Goal: Task Accomplishment & Management: Complete application form

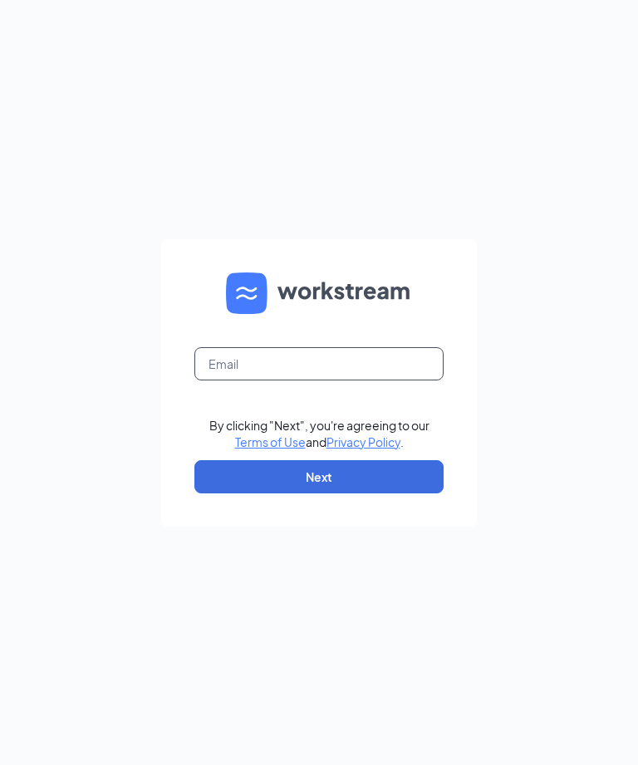
click at [345, 380] on input "text" at bounding box center [318, 363] width 249 height 33
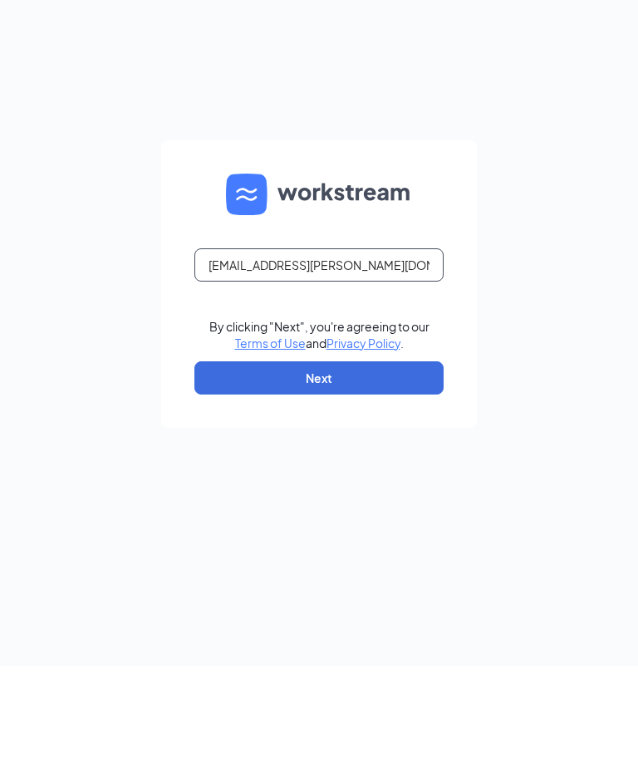
type input "Kaylin.knopp@cfacorp.com"
click at [389, 460] on button "Next" at bounding box center [318, 476] width 249 height 33
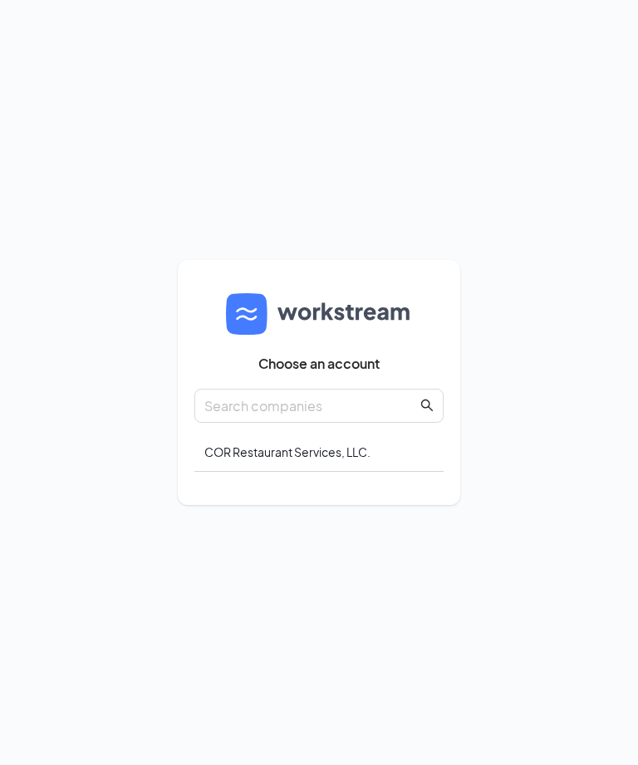
click at [345, 416] on input "text" at bounding box center [310, 405] width 213 height 21
click at [353, 472] on div "COR Restaurant Services, LLC." at bounding box center [318, 452] width 249 height 39
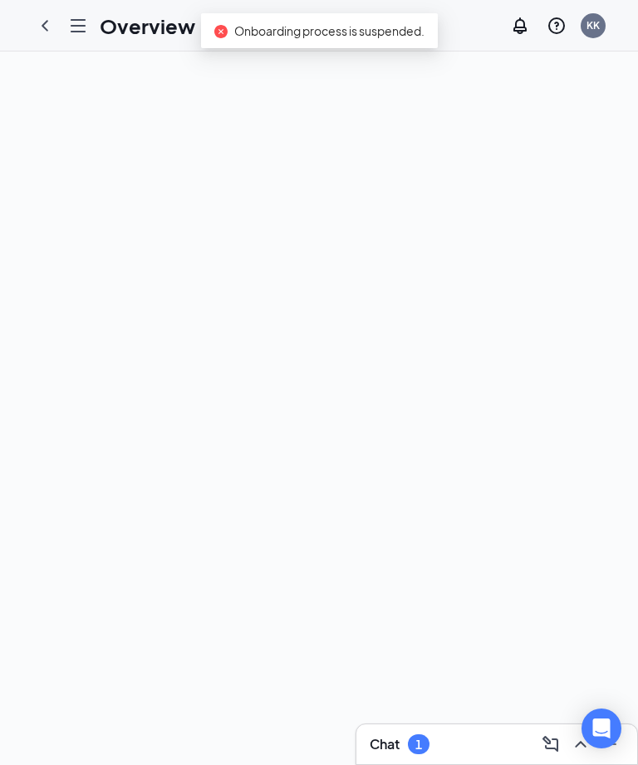
click at [37, 27] on icon "ChevronLeft" at bounding box center [45, 26] width 20 height 20
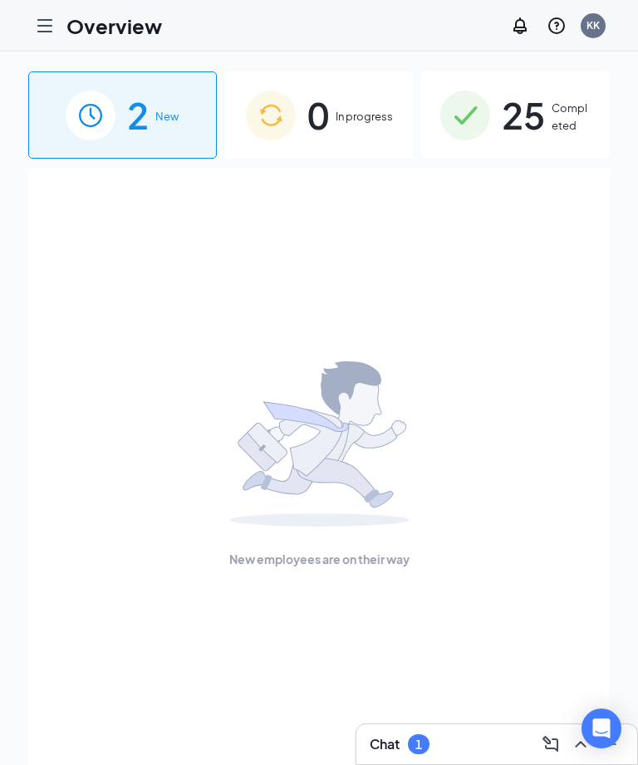
click at [43, 27] on icon "Hamburger" at bounding box center [45, 26] width 20 height 20
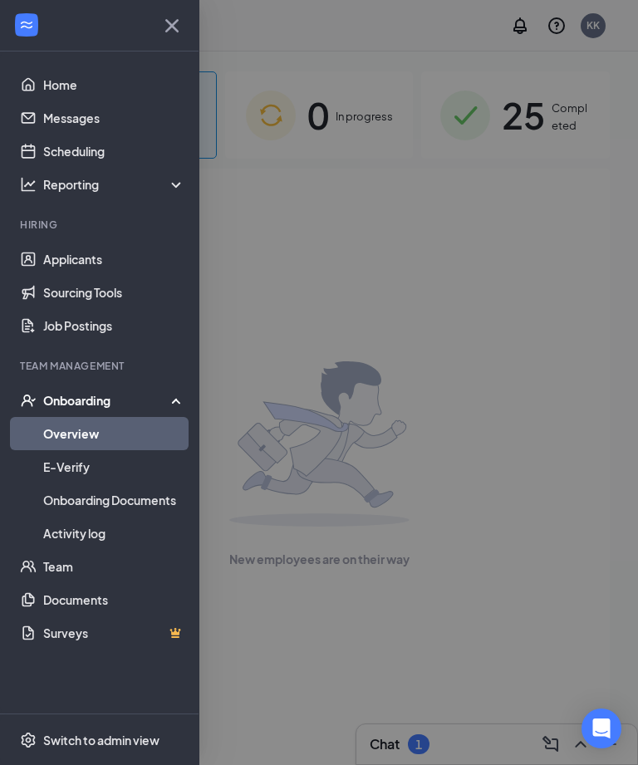
click at [334, 291] on div at bounding box center [319, 382] width 638 height 765
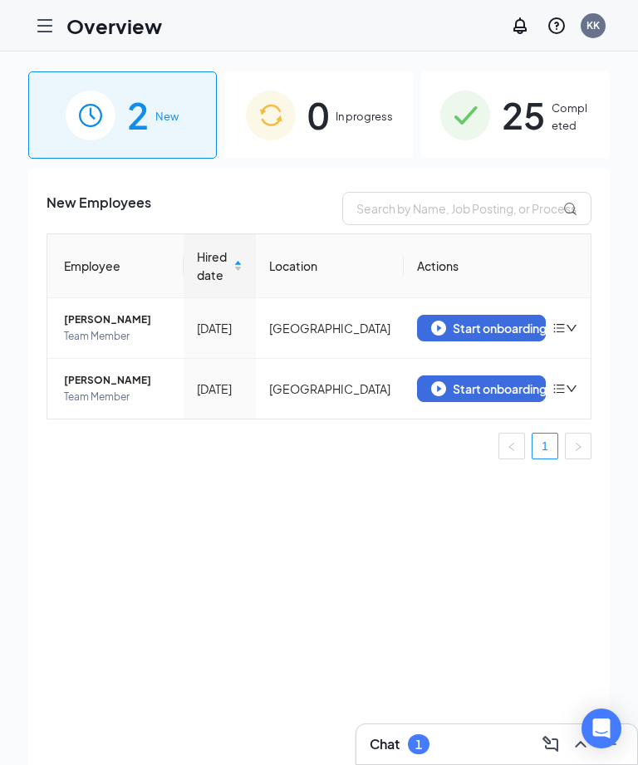
click at [497, 320] on button "Start onboarding" at bounding box center [481, 328] width 129 height 27
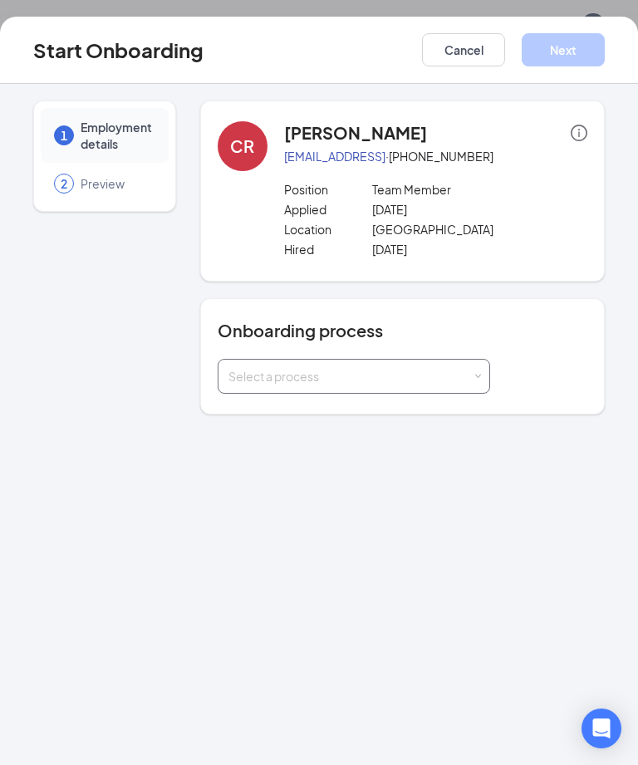
click at [389, 360] on div "Select a process" at bounding box center [353, 376] width 251 height 33
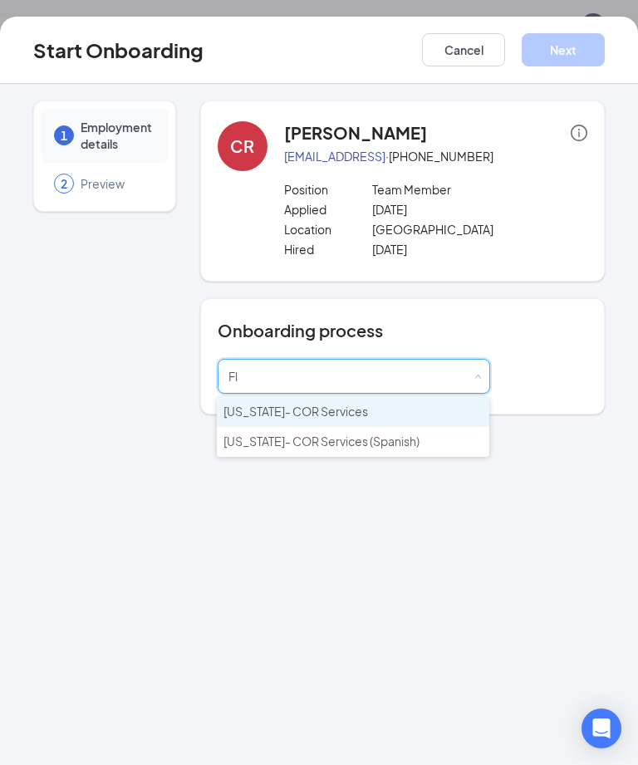
type input "Flo"
click at [331, 411] on span "[US_STATE]- COR Services" at bounding box center [295, 411] width 144 height 15
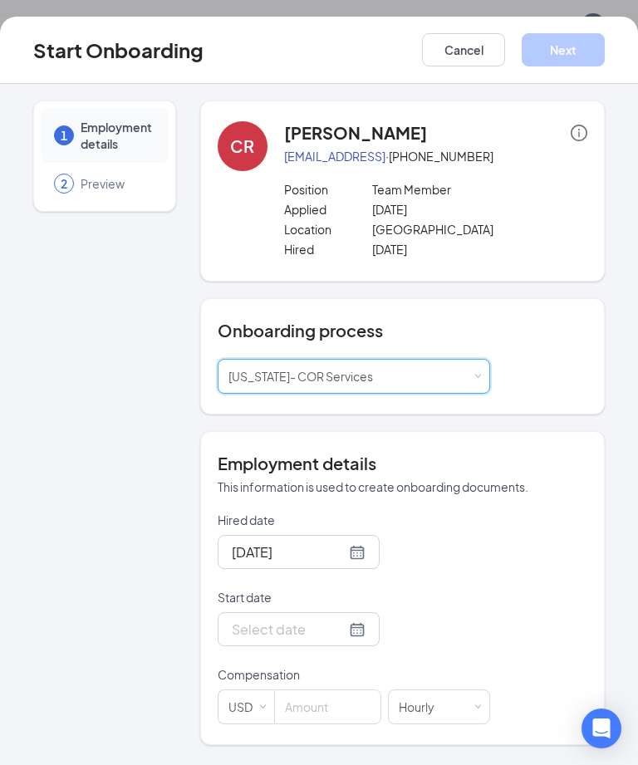
click at [290, 629] on input "Start date" at bounding box center [289, 629] width 114 height 21
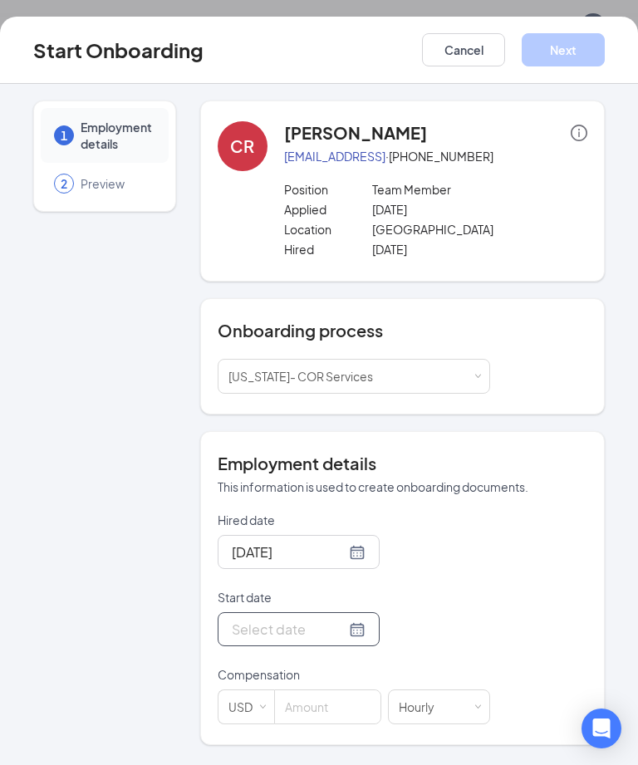
scroll to position [114, 0]
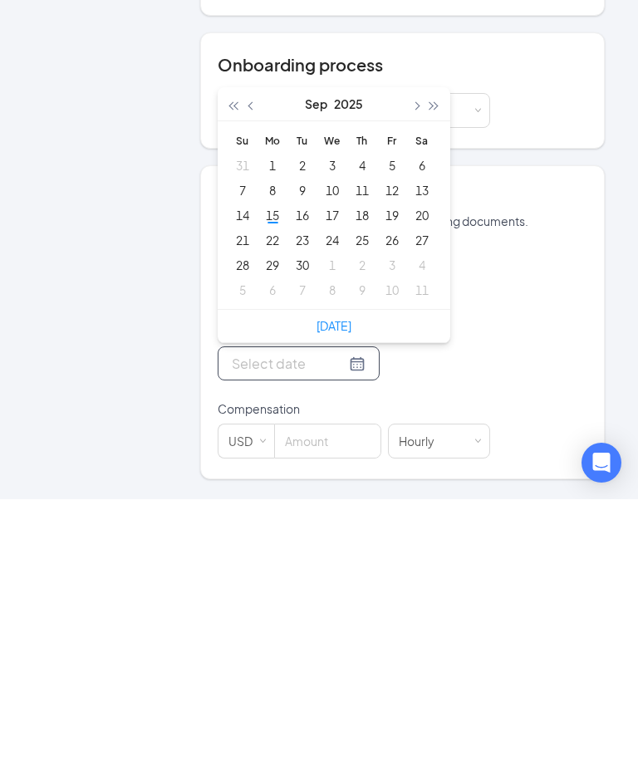
type input "[DATE]"
click at [270, 471] on div "15" at bounding box center [272, 481] width 20 height 20
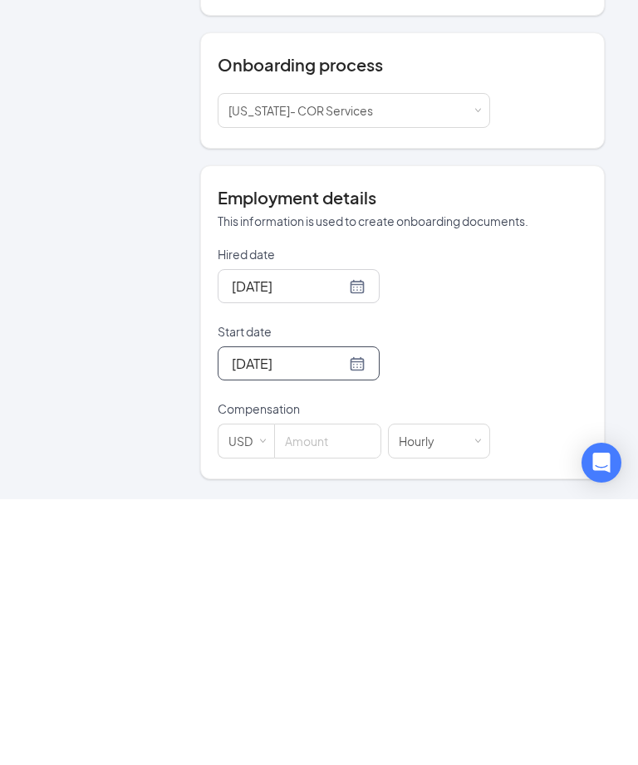
click at [328, 690] on input at bounding box center [327, 706] width 105 height 33
type input "0"
click at [502, 512] on div "Hired date [DATE] Start date [DATE] [DATE] Su Mo Tu We Th Fr Sa 31 1 2 3 4 5 6 …" at bounding box center [403, 618] width 370 height 213
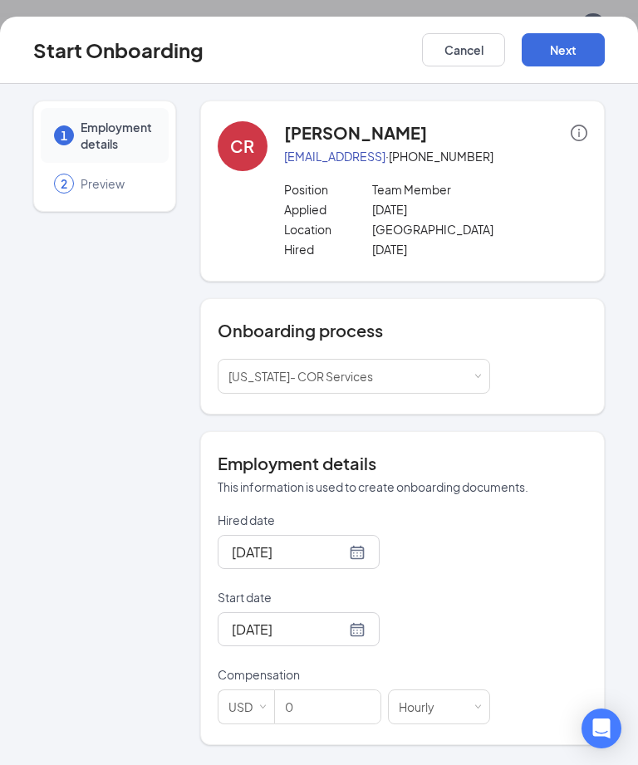
click at [578, 58] on button "Next" at bounding box center [562, 49] width 83 height 33
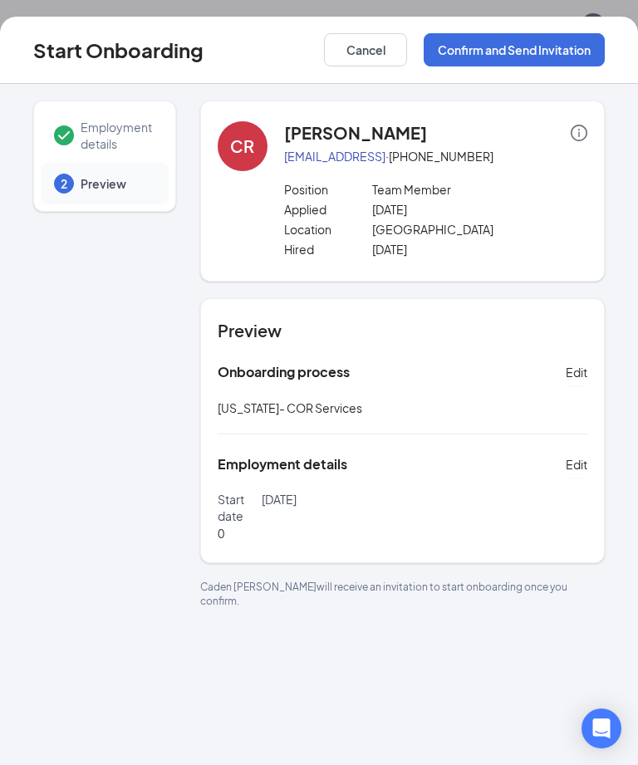
click at [575, 47] on button "Confirm and Send Invitation" at bounding box center [514, 49] width 181 height 33
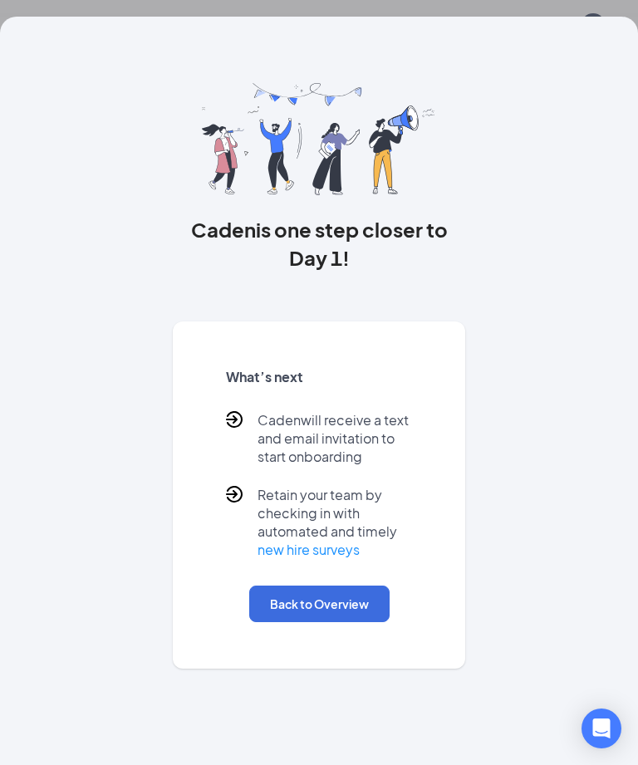
click at [333, 600] on button "Back to Overview" at bounding box center [319, 603] width 140 height 37
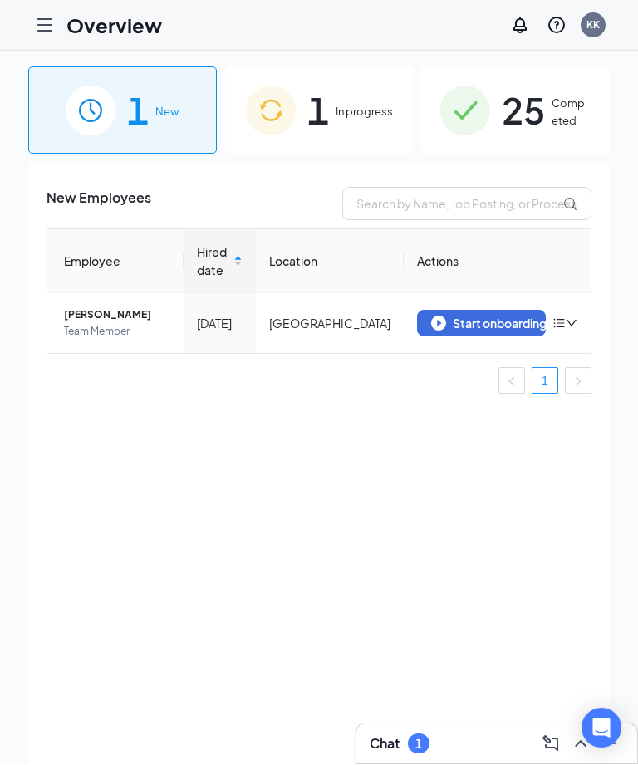
scroll to position [7, 0]
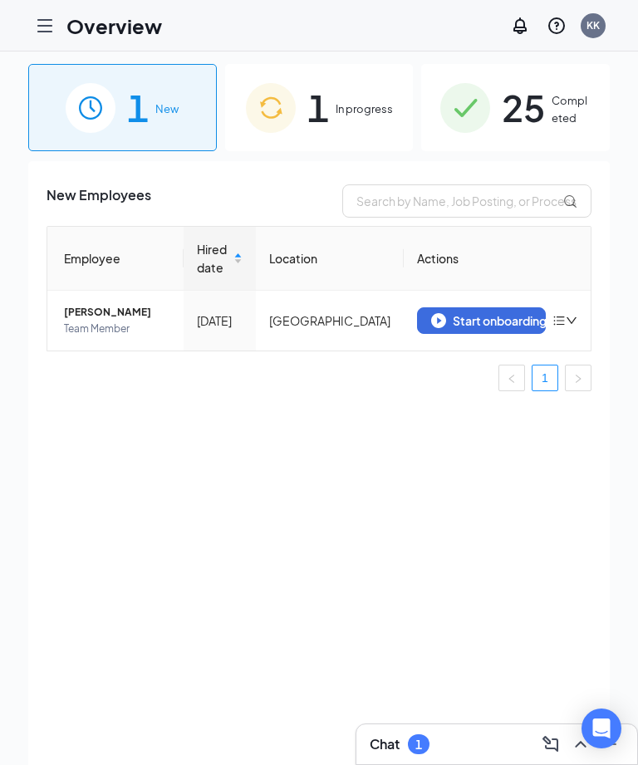
click at [346, 107] on span "In progress" at bounding box center [363, 108] width 57 height 17
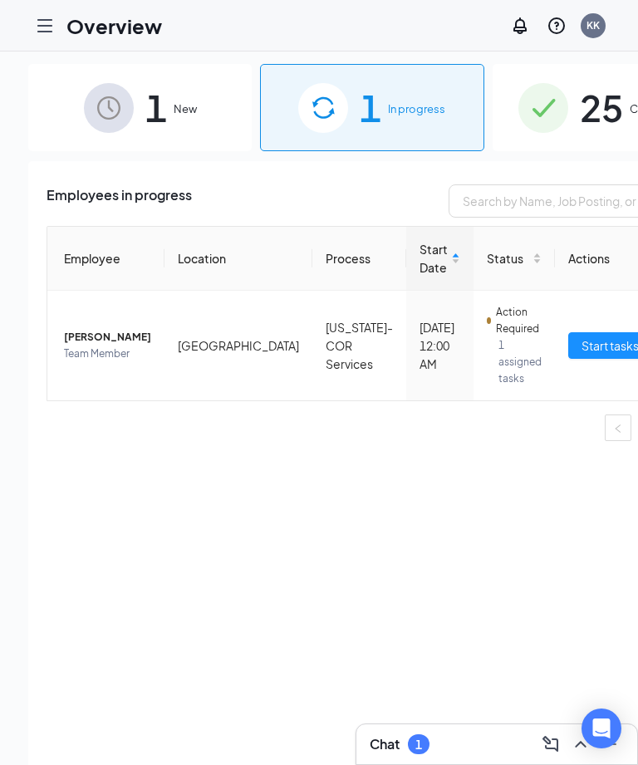
click at [581, 343] on span "Start tasks" at bounding box center [609, 345] width 57 height 18
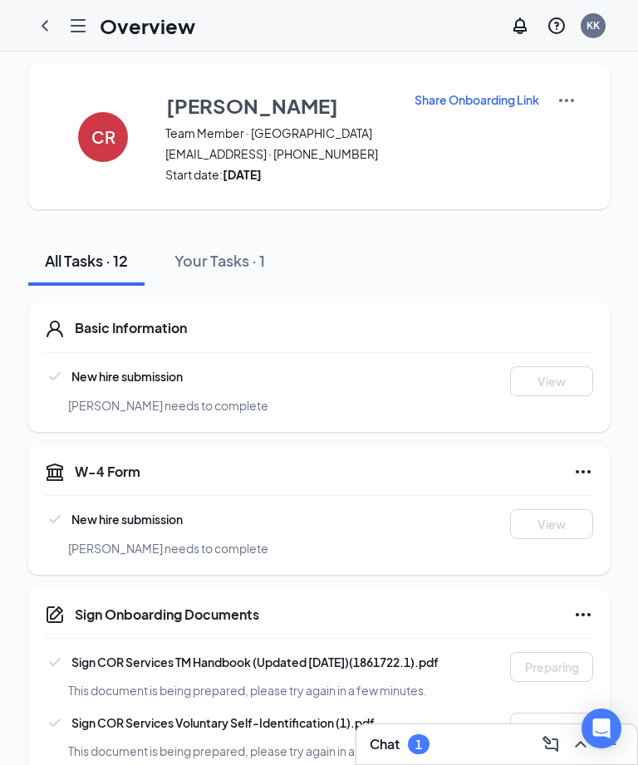
click at [480, 99] on p "Share Onboarding Link" at bounding box center [476, 99] width 125 height 17
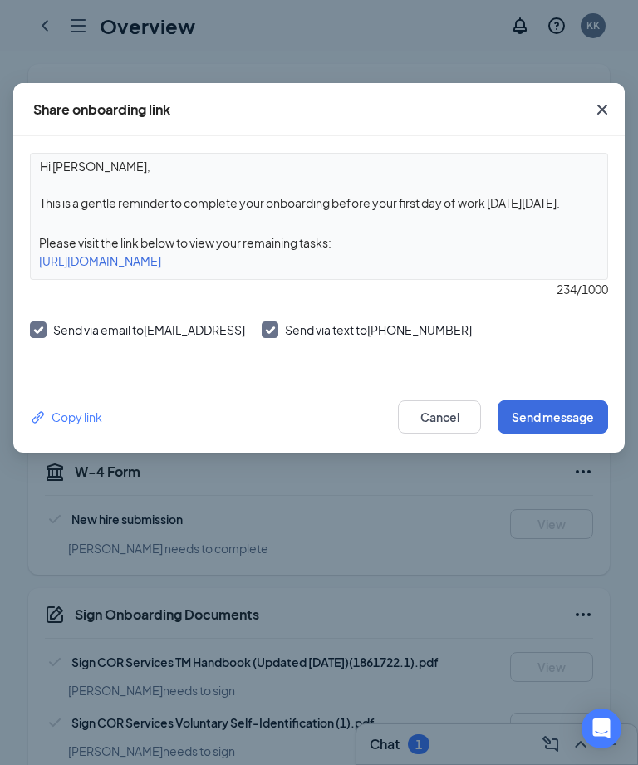
click at [43, 424] on icon "Link" at bounding box center [38, 417] width 17 height 17
